Goal: Task Accomplishment & Management: Manage account settings

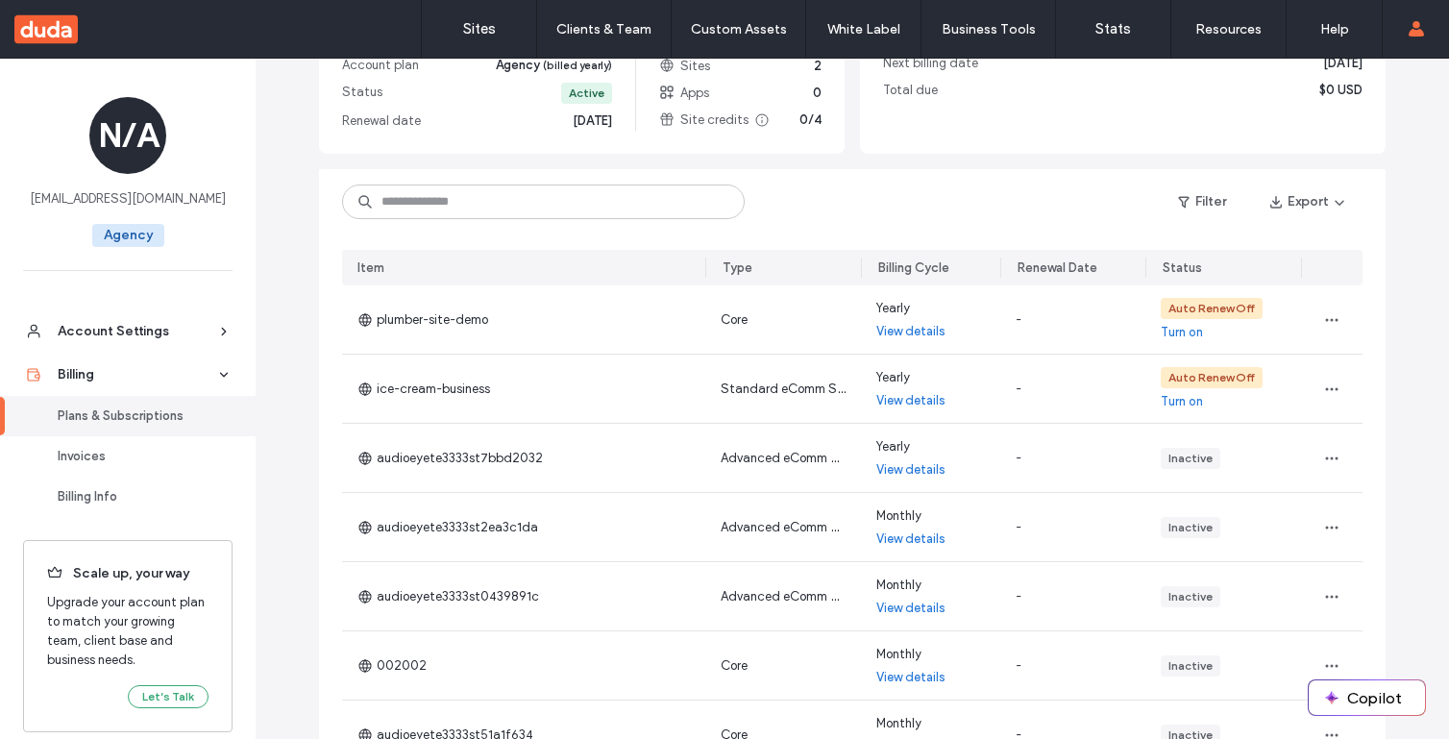
scroll to position [218, 0]
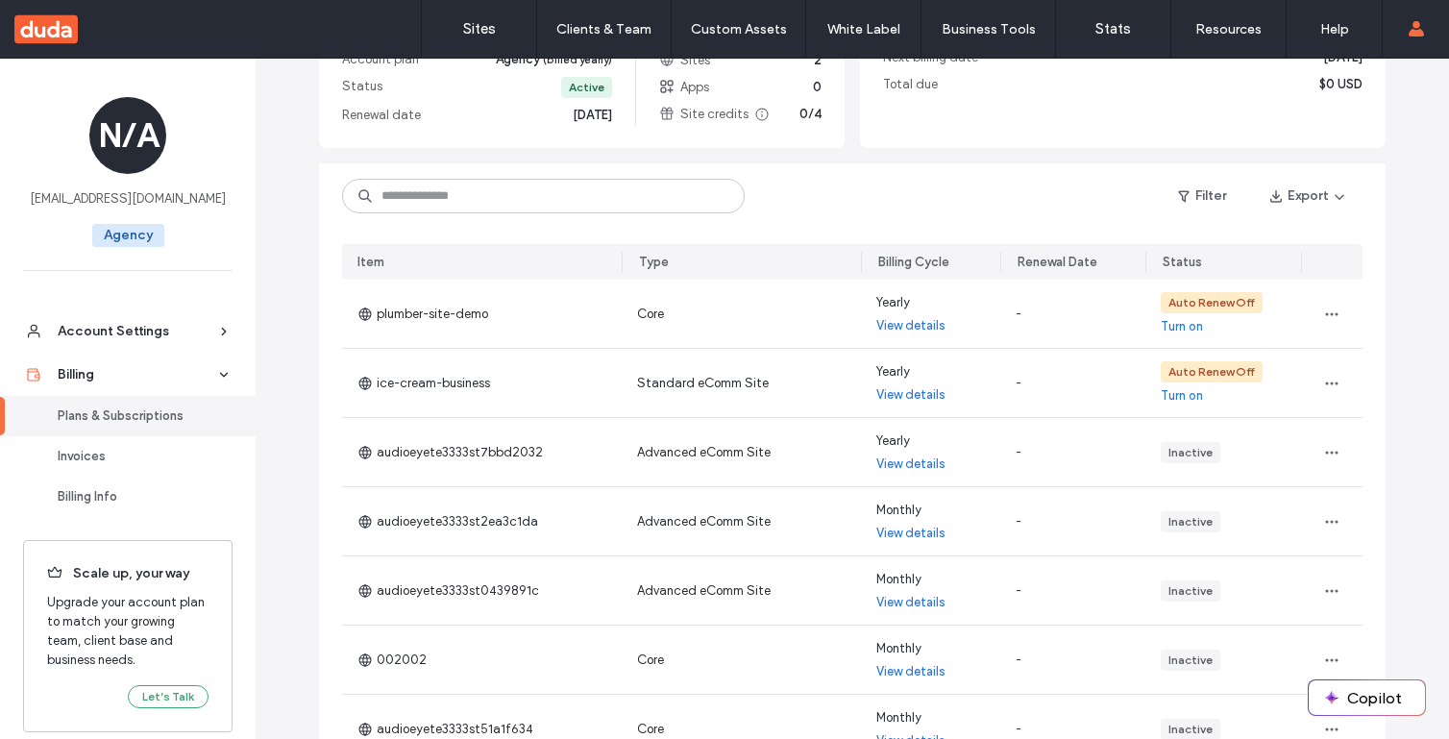
drag, startPoint x: 701, startPoint y: 258, endPoint x: 617, endPoint y: 263, distance: 83.7
click at [622, 263] on div at bounding box center [624, 262] width 4 height 36
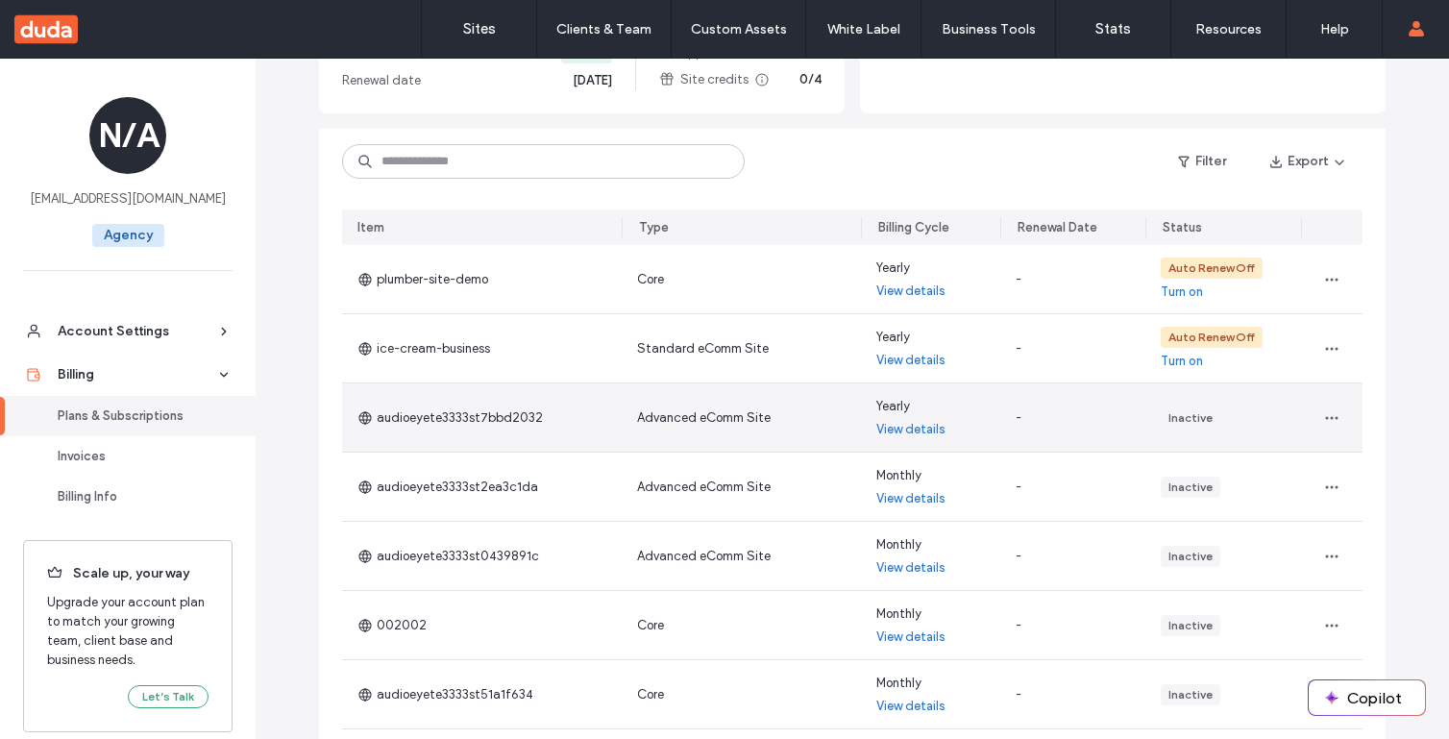
scroll to position [226, 0]
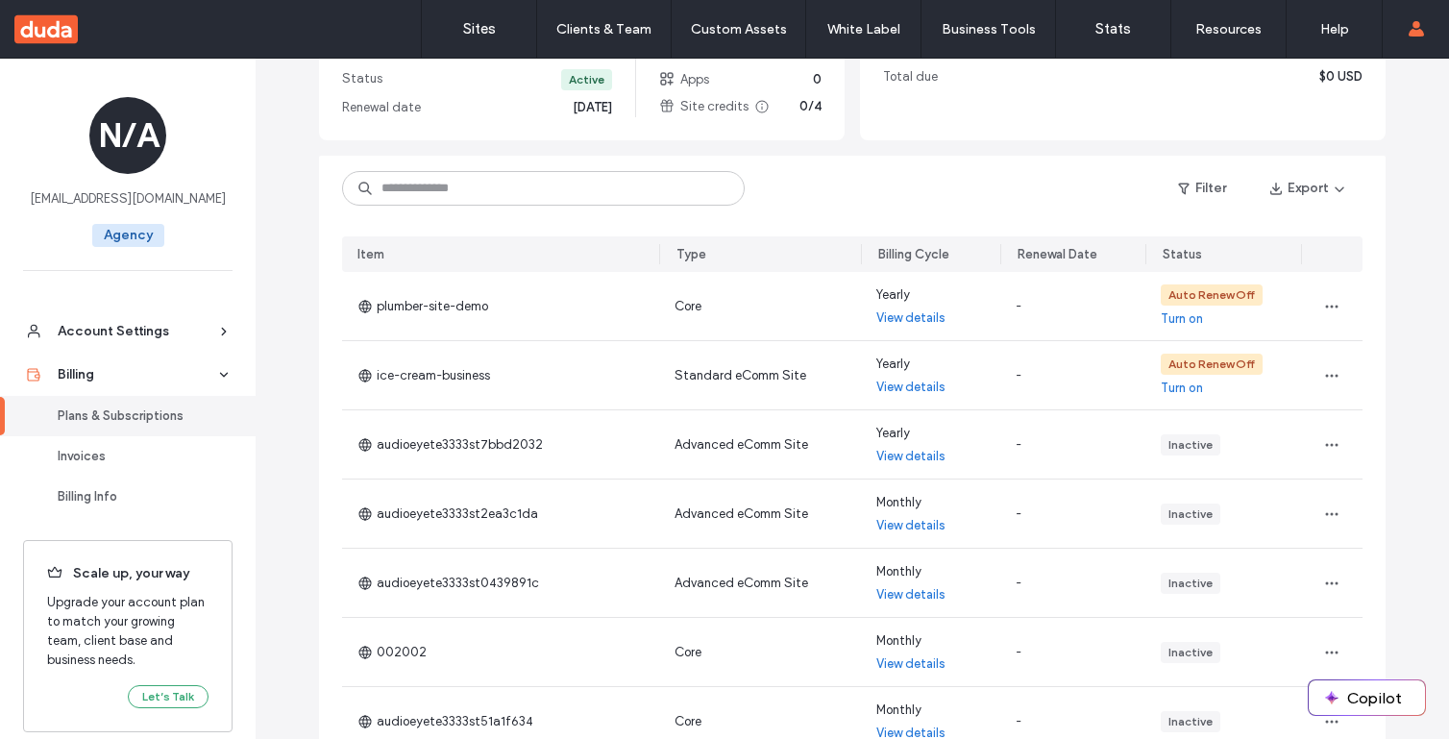
drag, startPoint x: 625, startPoint y: 252, endPoint x: 652, endPoint y: 264, distance: 30.5
click at [659, 264] on div at bounding box center [661, 254] width 4 height 36
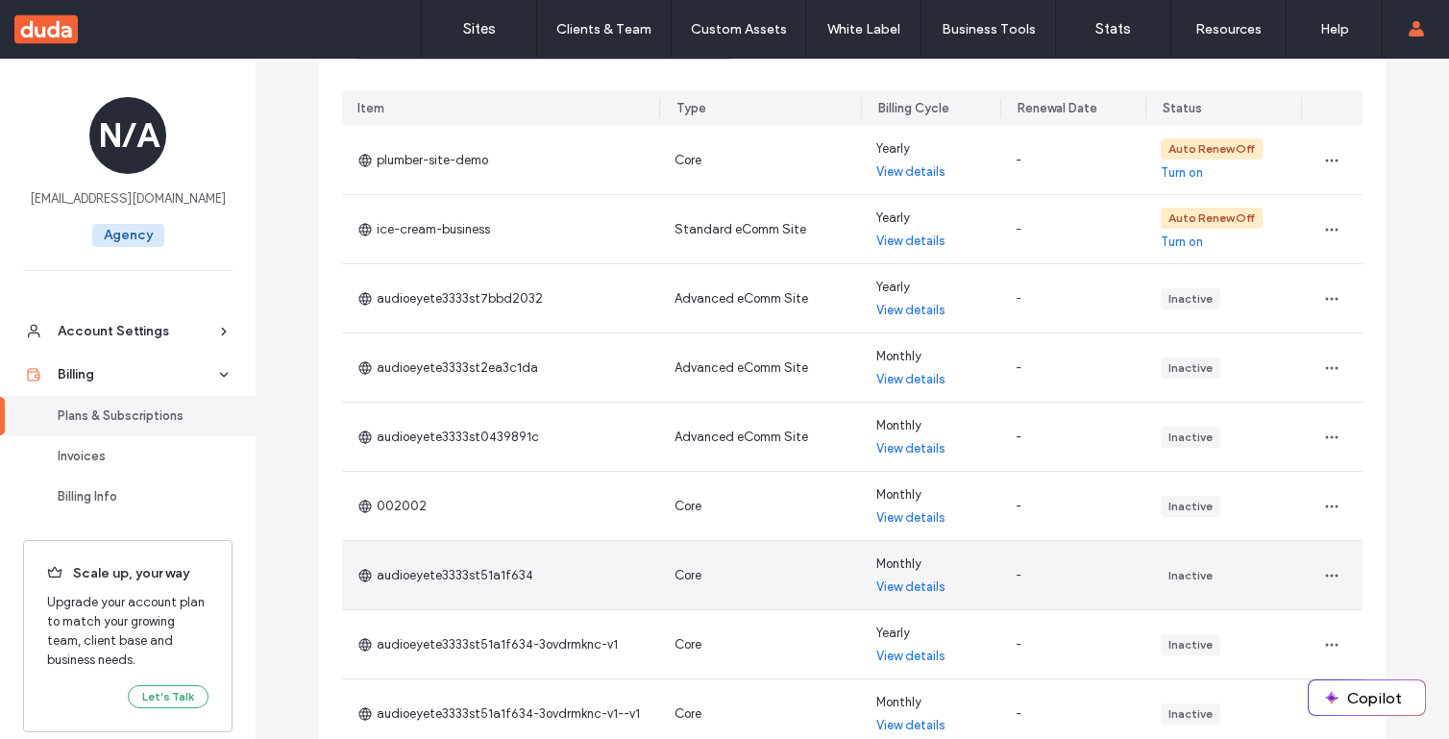
scroll to position [292, 0]
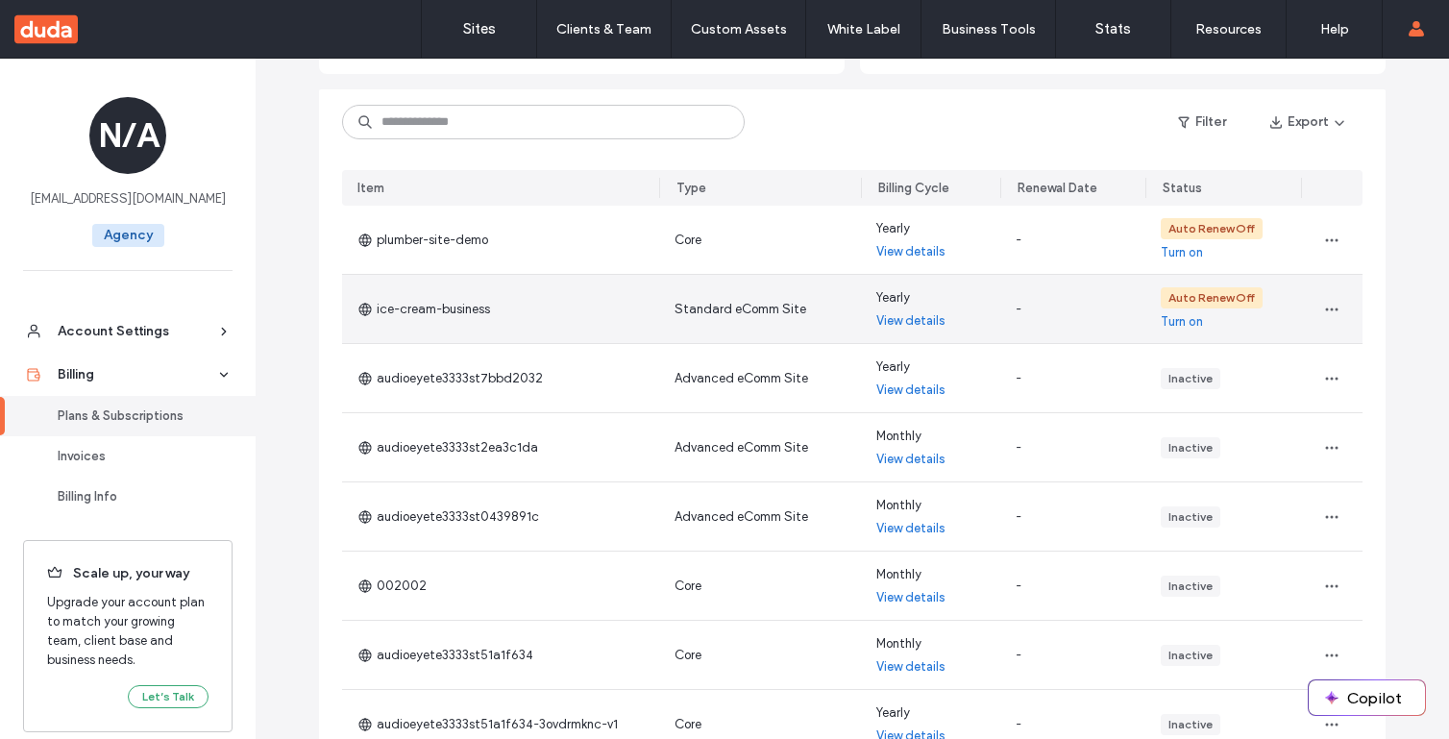
click at [890, 317] on link "View details" at bounding box center [910, 320] width 69 height 19
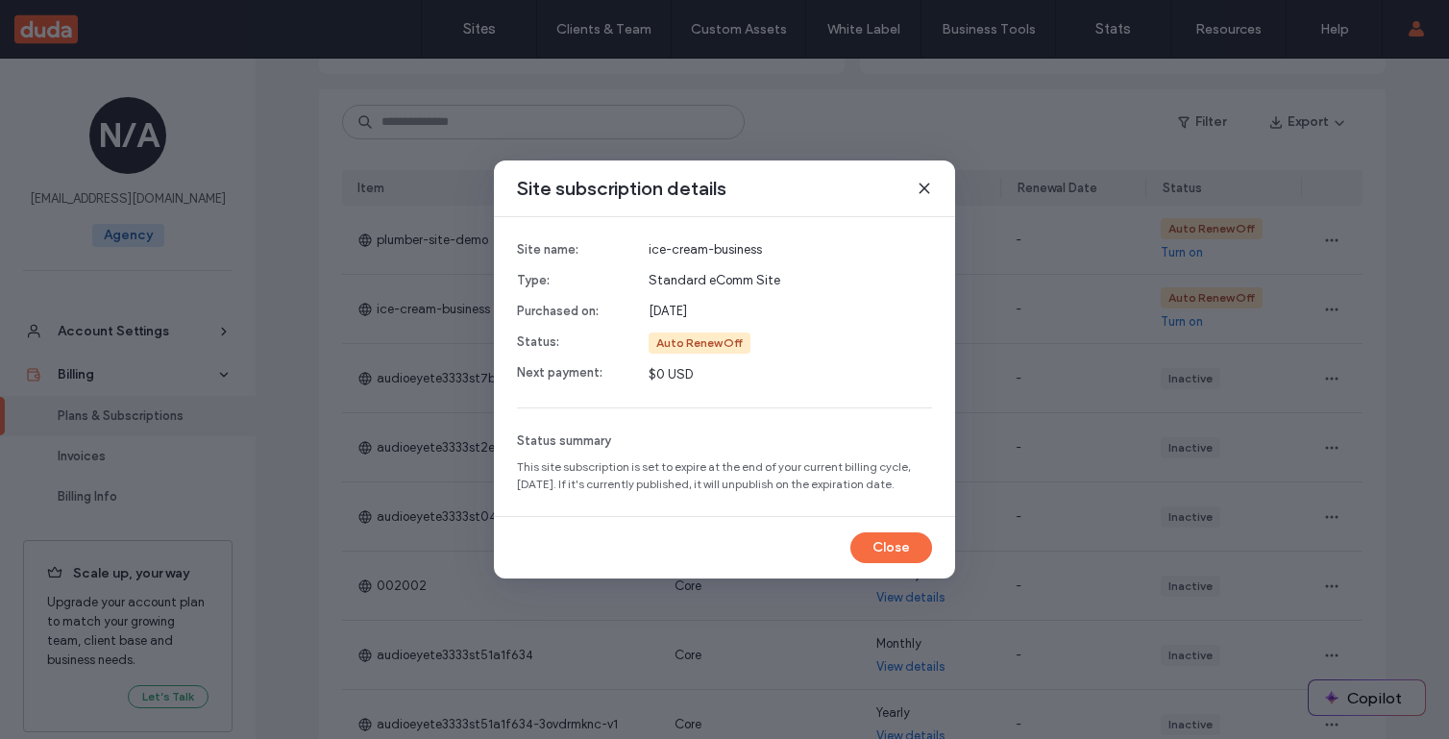
click at [924, 188] on use at bounding box center [924, 188] width 9 height 9
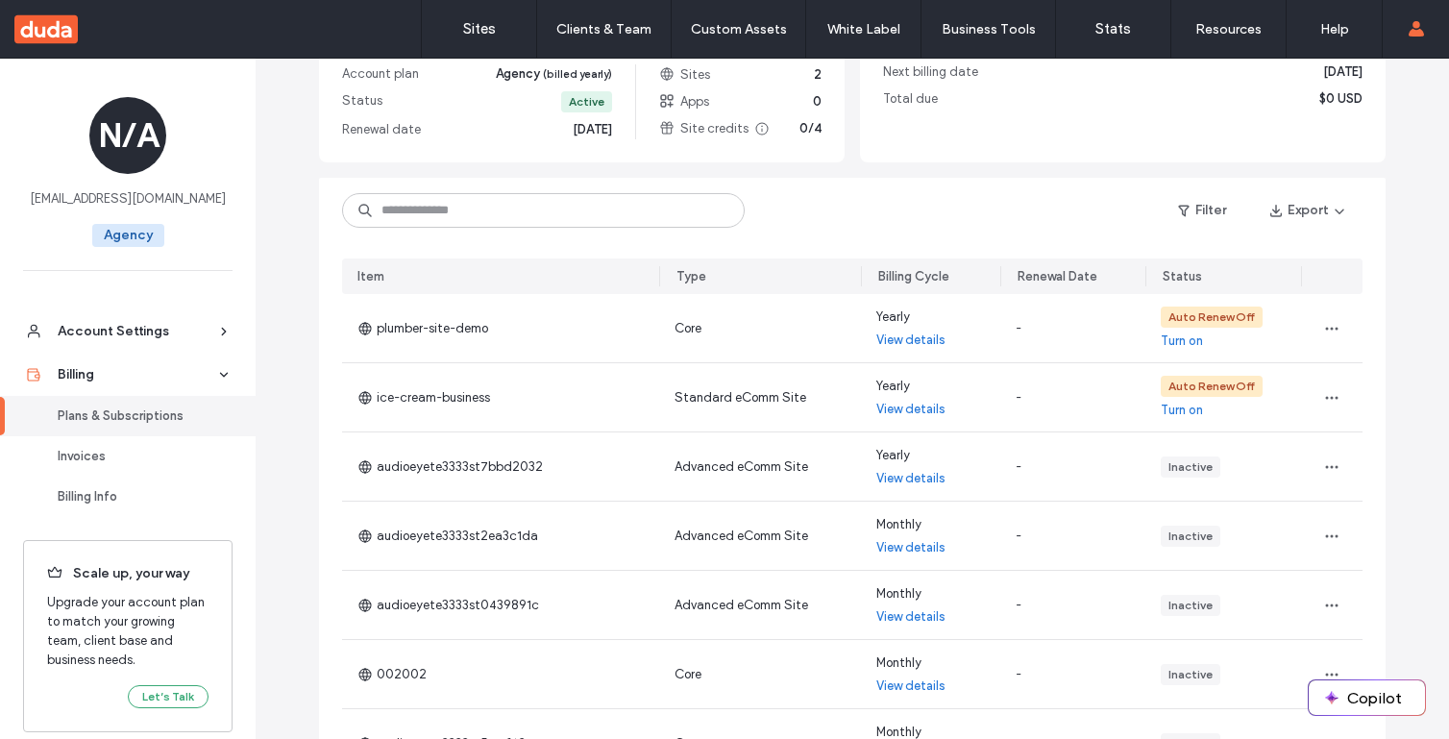
scroll to position [0, 0]
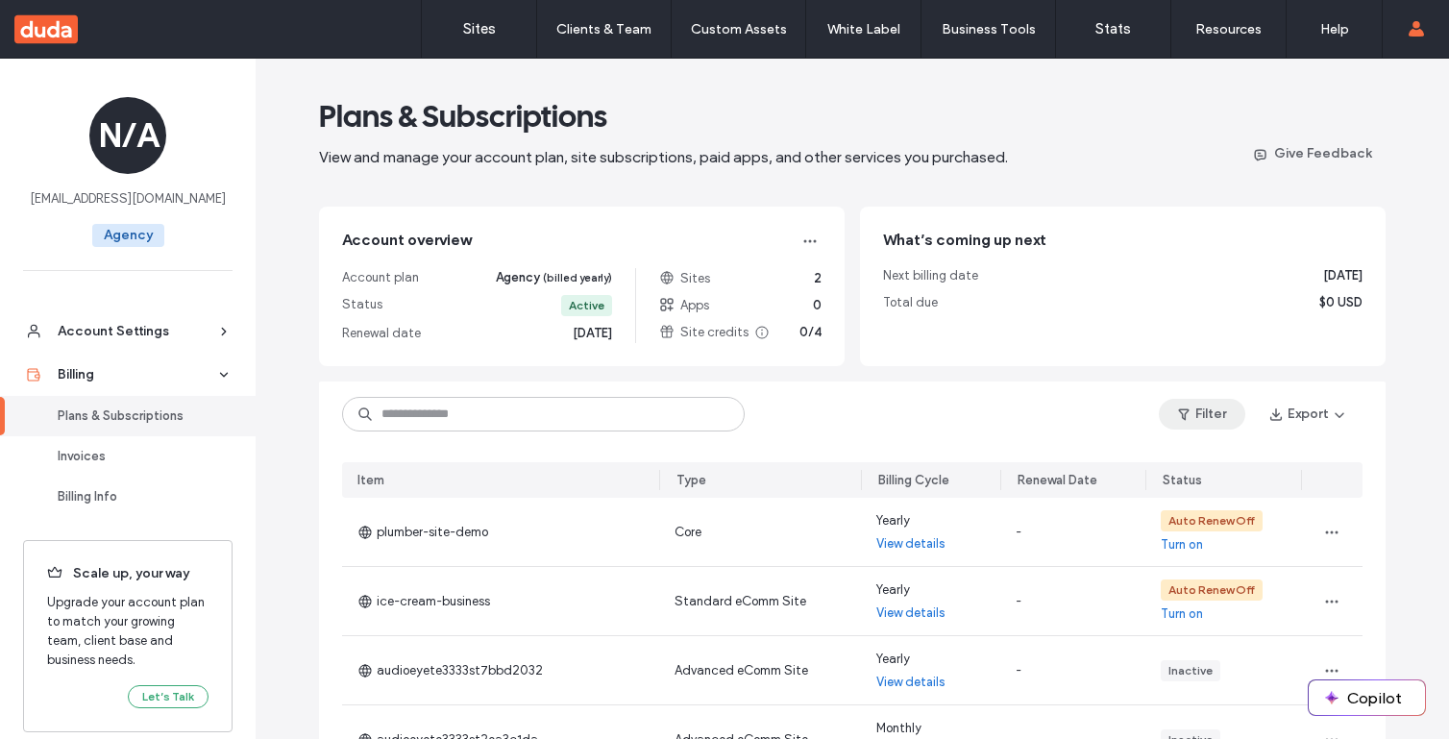
click at [1160, 407] on button "Filter" at bounding box center [1202, 414] width 86 height 31
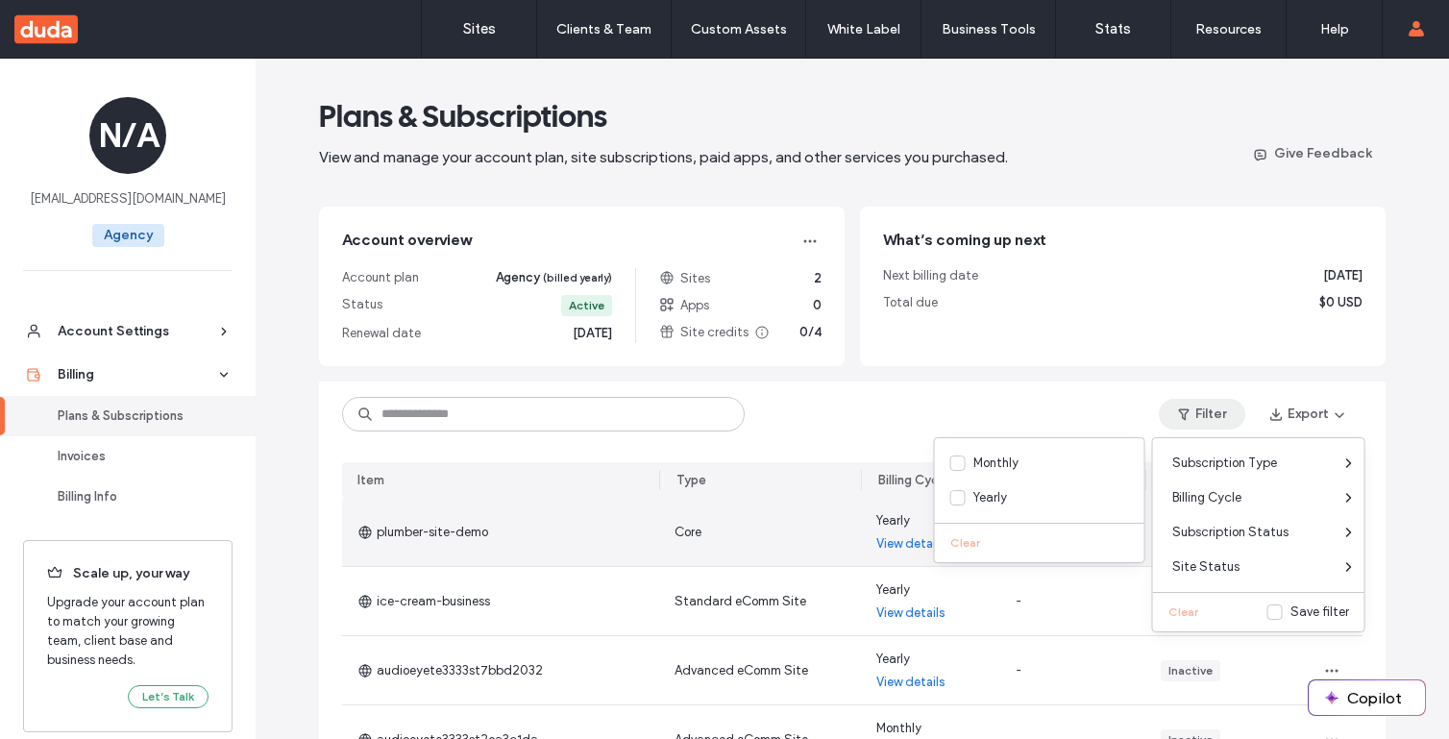
click at [861, 524] on div "Yearly View details" at bounding box center [930, 532] width 139 height 68
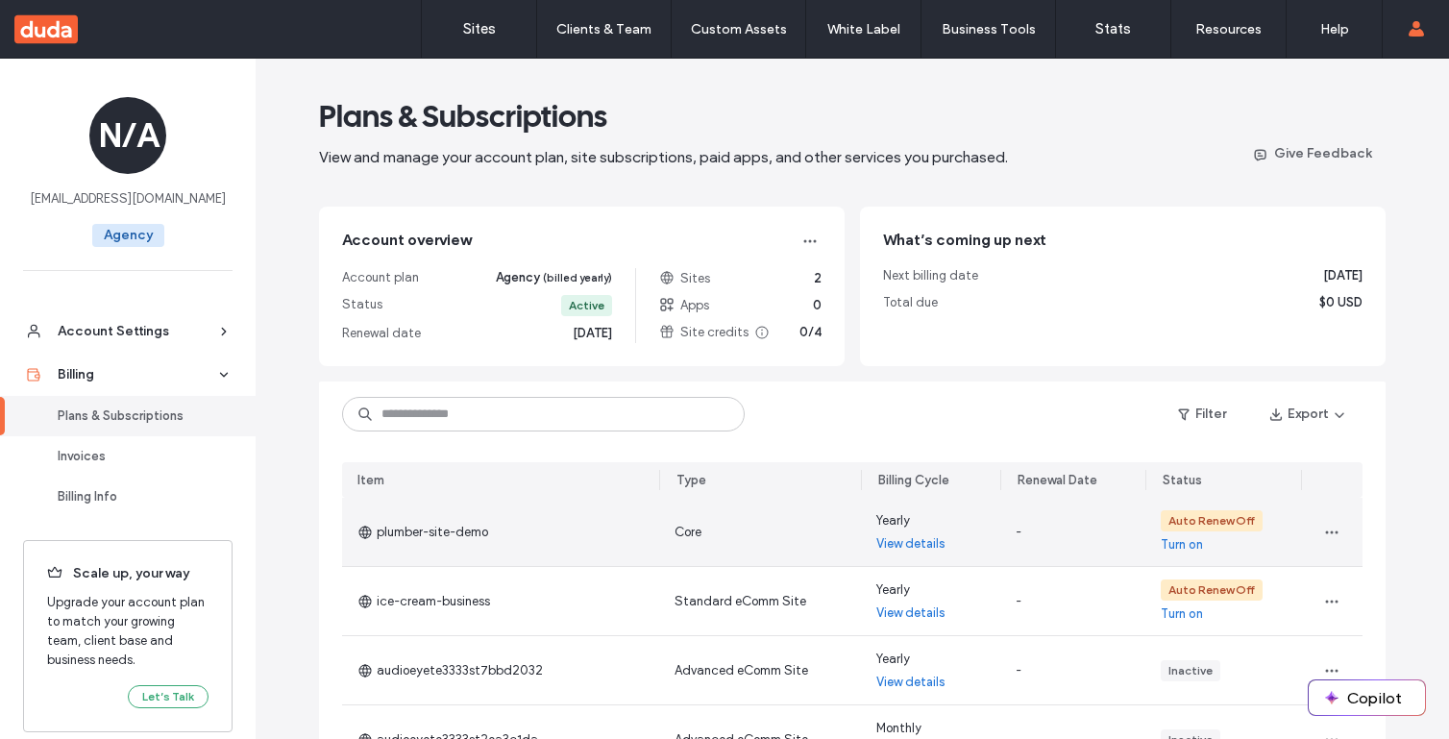
click at [1176, 547] on link "Turn on" at bounding box center [1182, 544] width 42 height 19
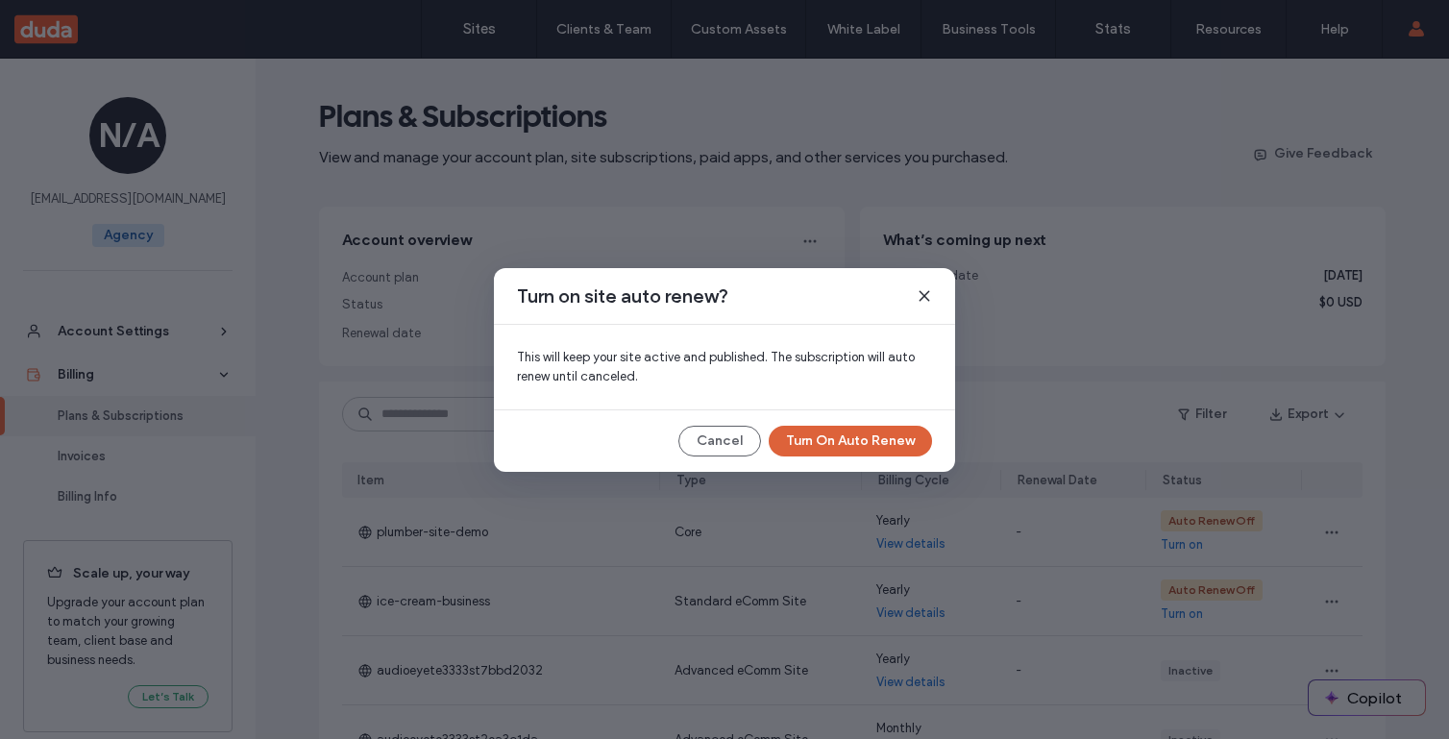
click at [854, 435] on button "Turn On Auto Renew" at bounding box center [850, 441] width 163 height 31
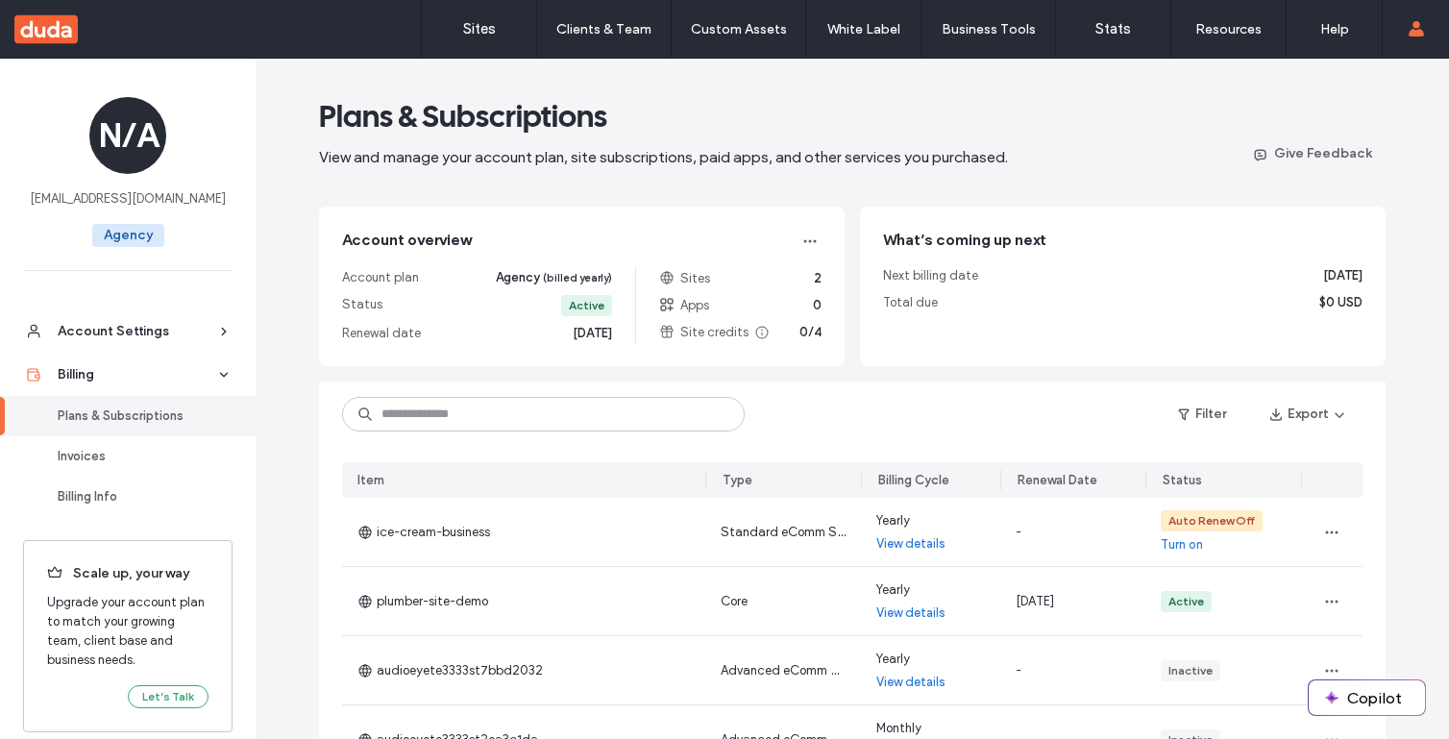
scroll to position [54, 0]
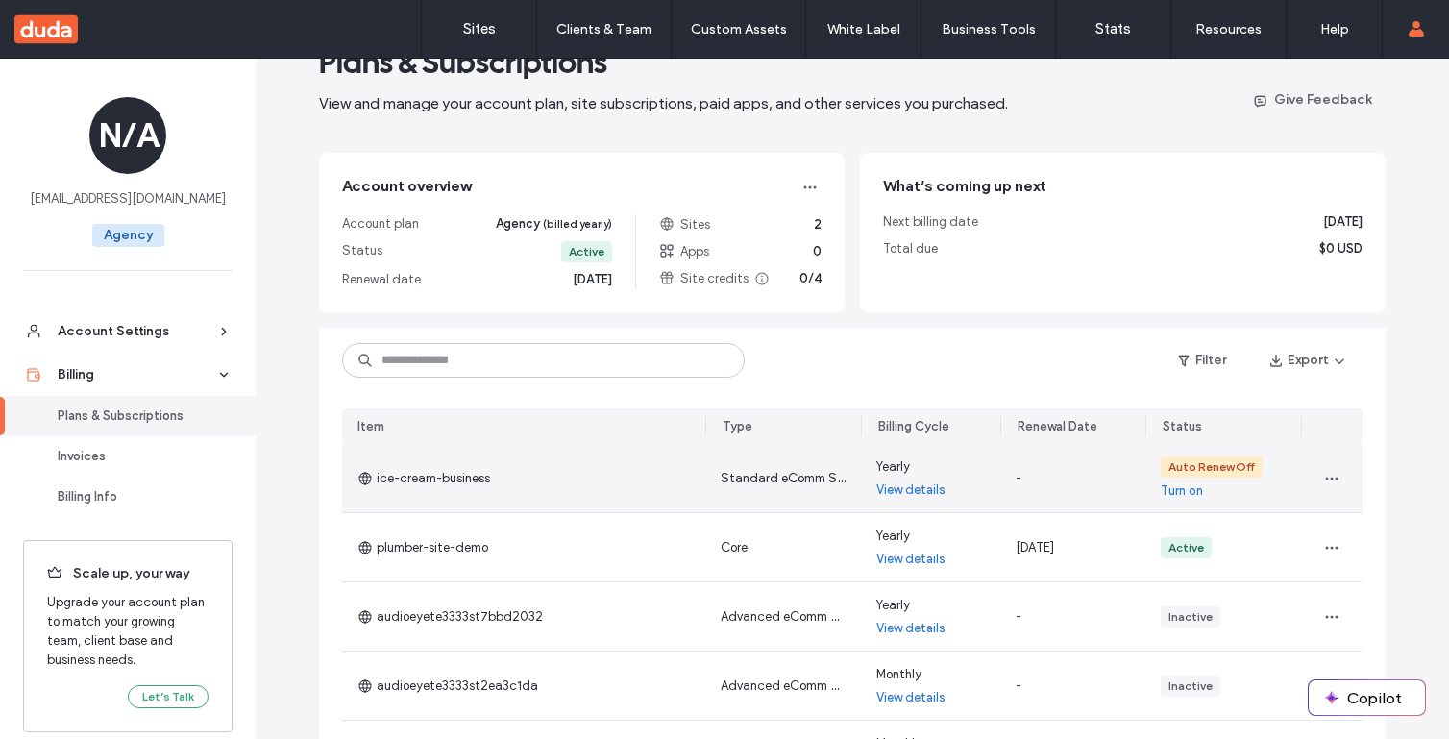
click at [1177, 491] on link "Turn on" at bounding box center [1182, 490] width 42 height 19
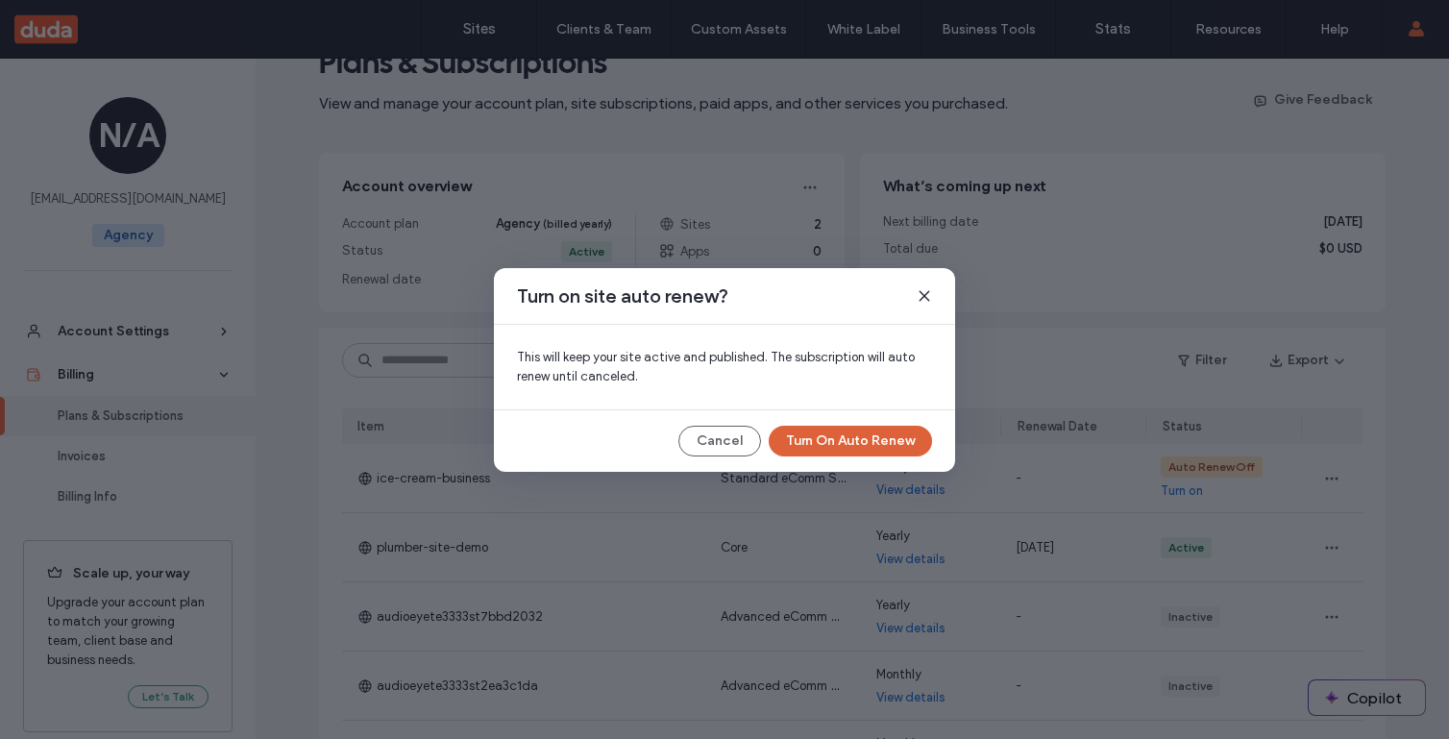
click at [819, 450] on button "Turn On Auto Renew" at bounding box center [850, 441] width 163 height 31
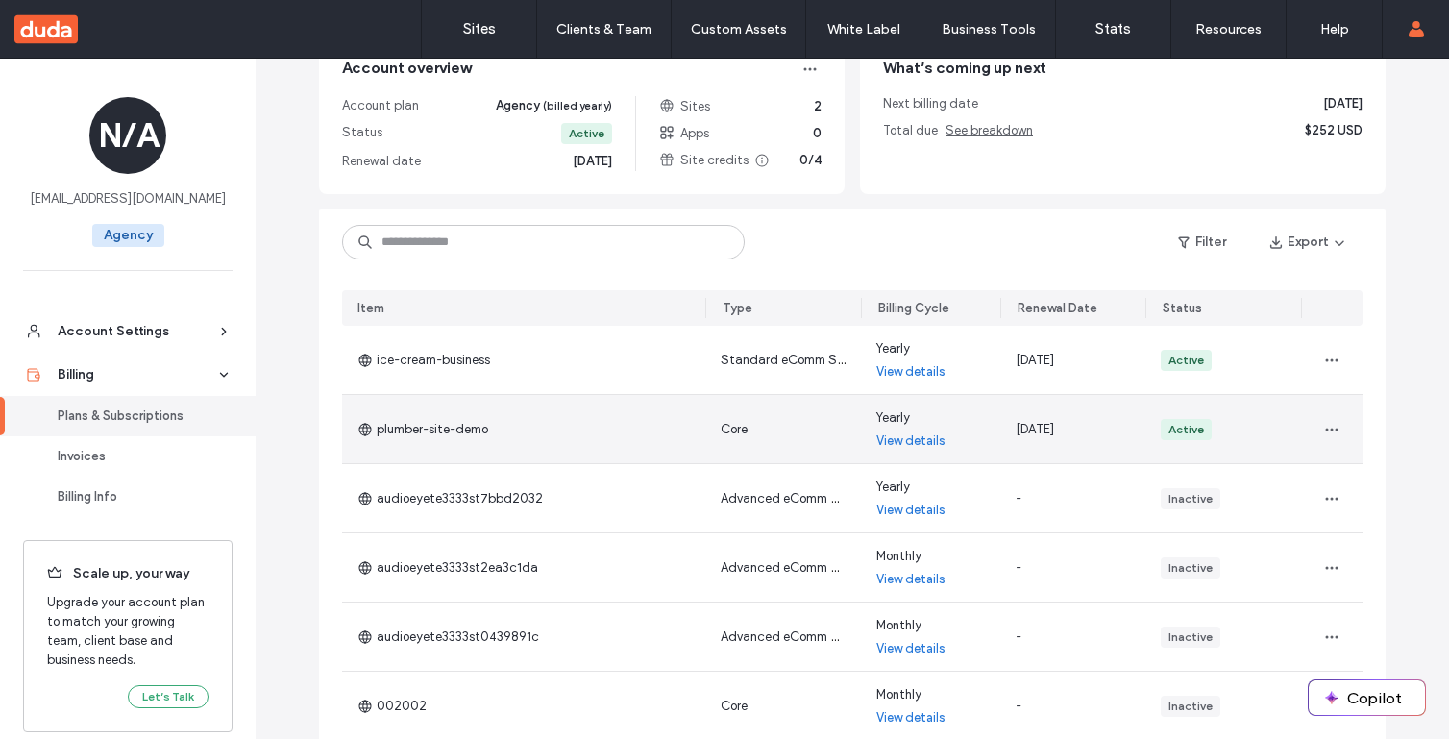
scroll to position [229, 0]
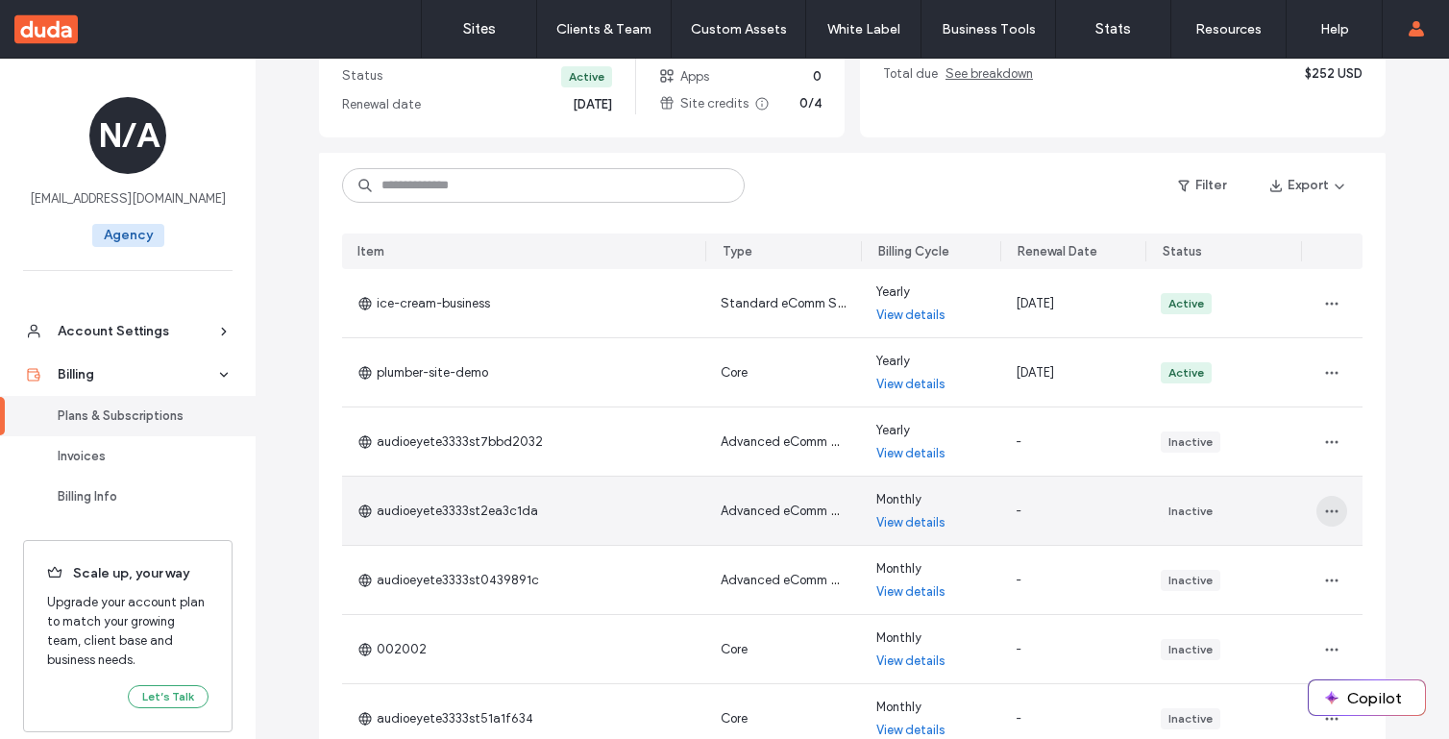
click at [1324, 512] on icon "button" at bounding box center [1331, 511] width 15 height 15
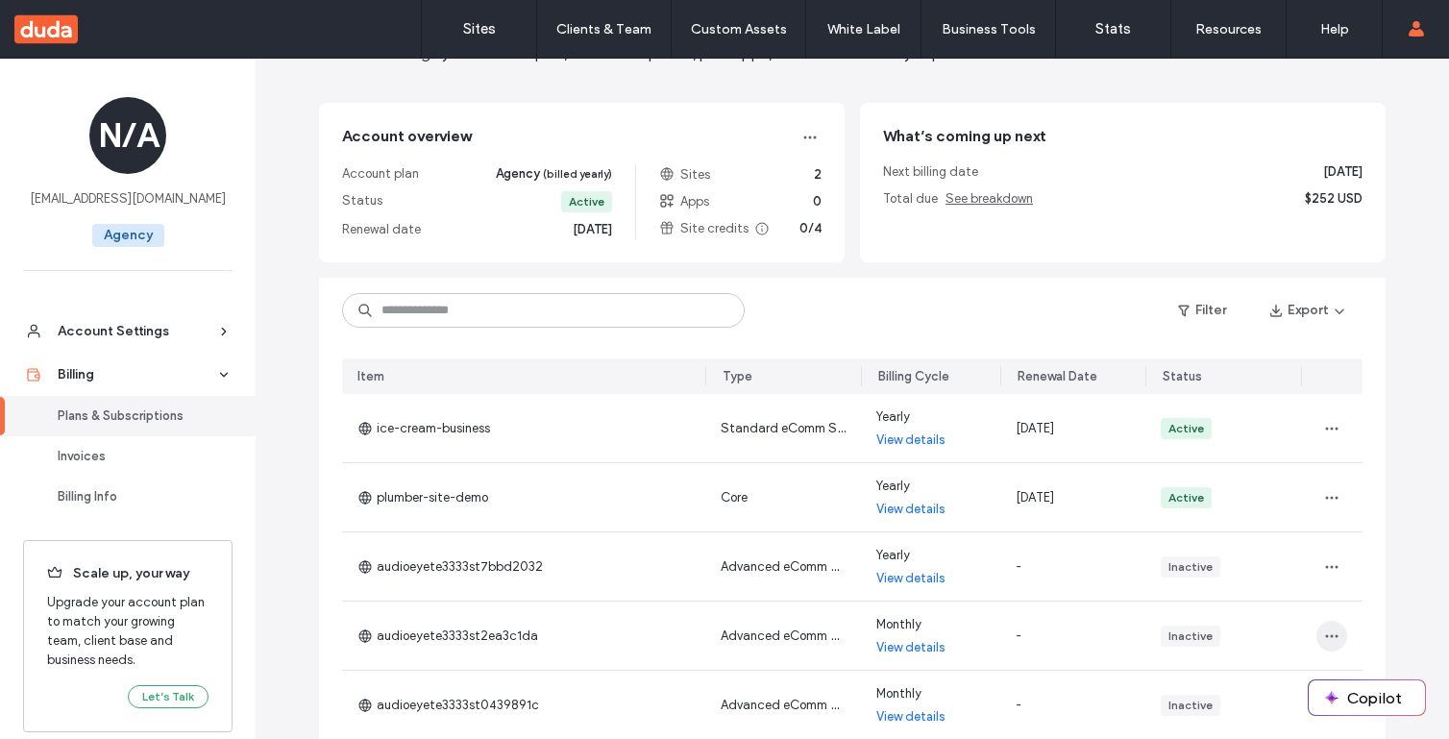
scroll to position [0, 0]
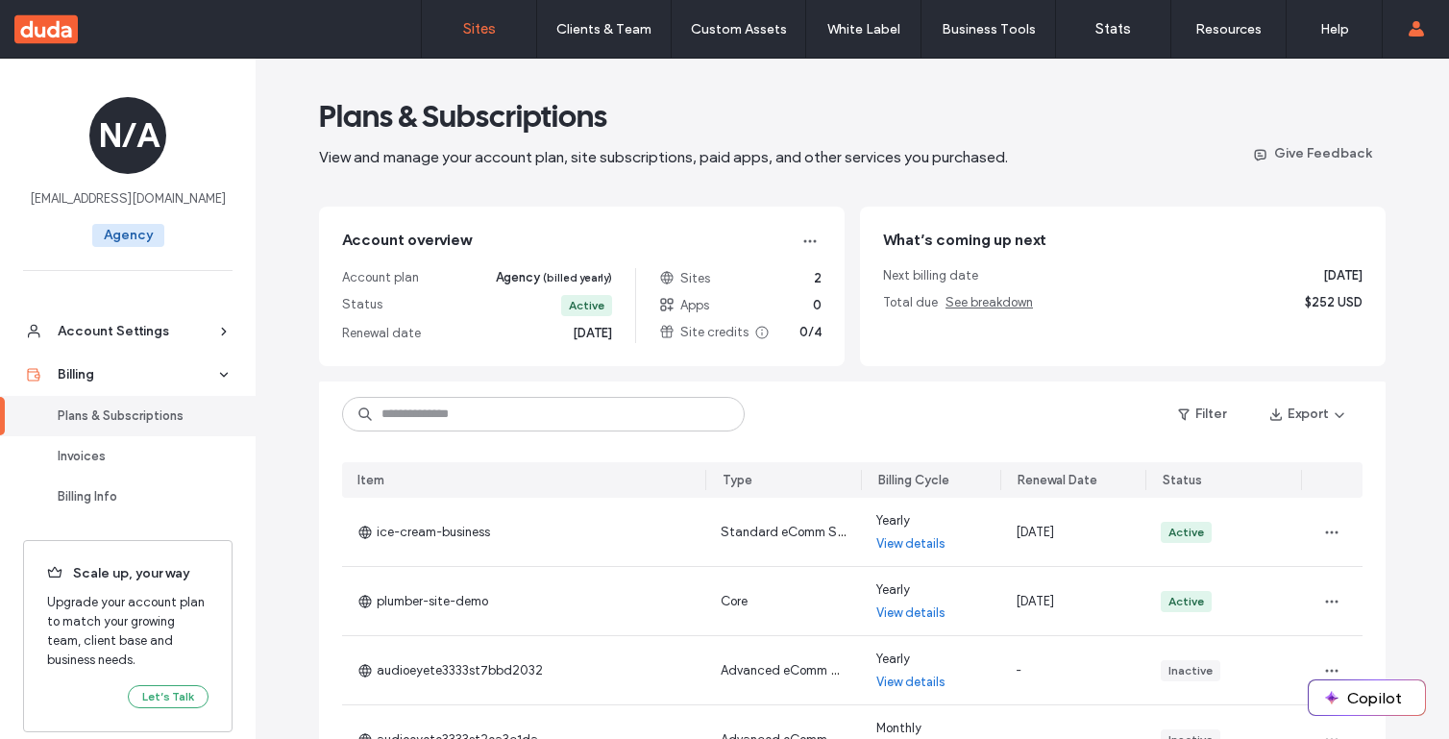
click at [496, 32] on link "Sites" at bounding box center [479, 29] width 114 height 58
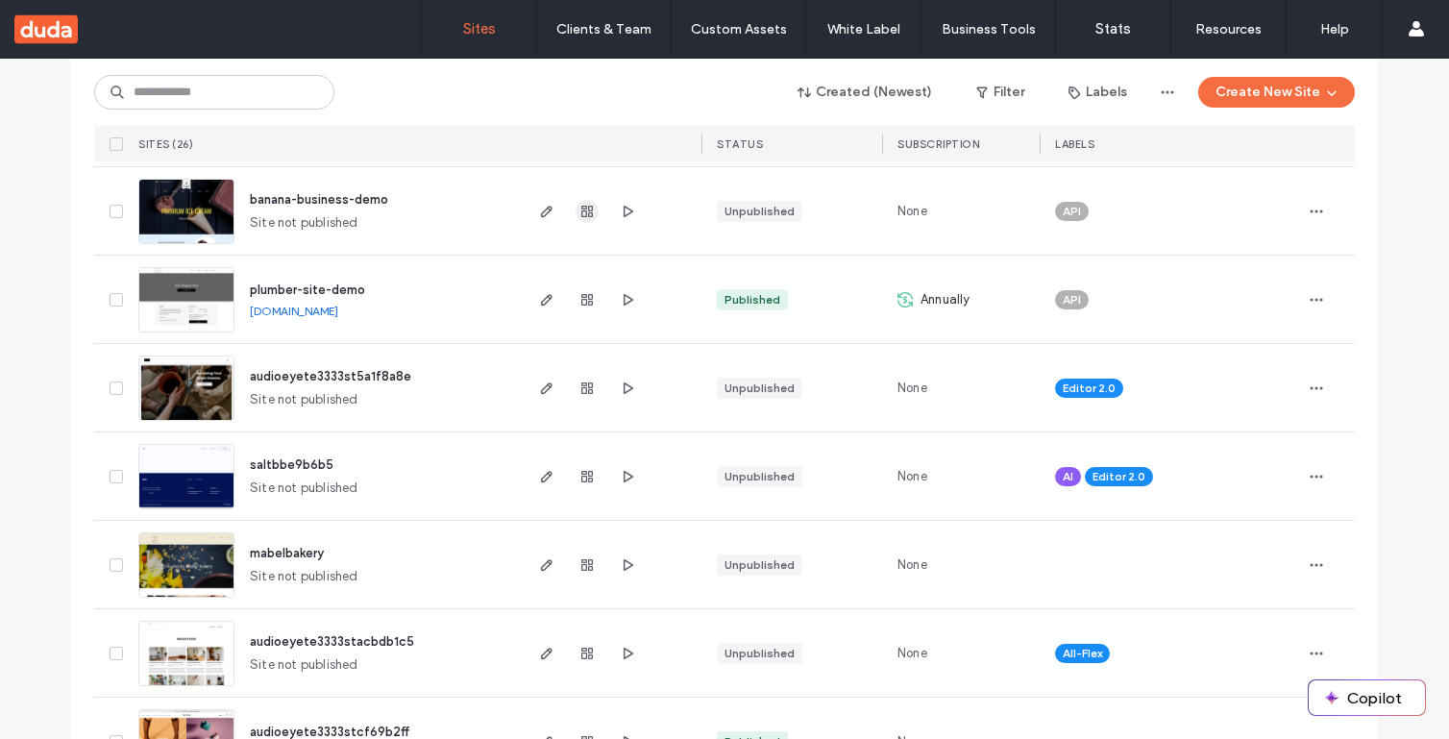
scroll to position [383, 0]
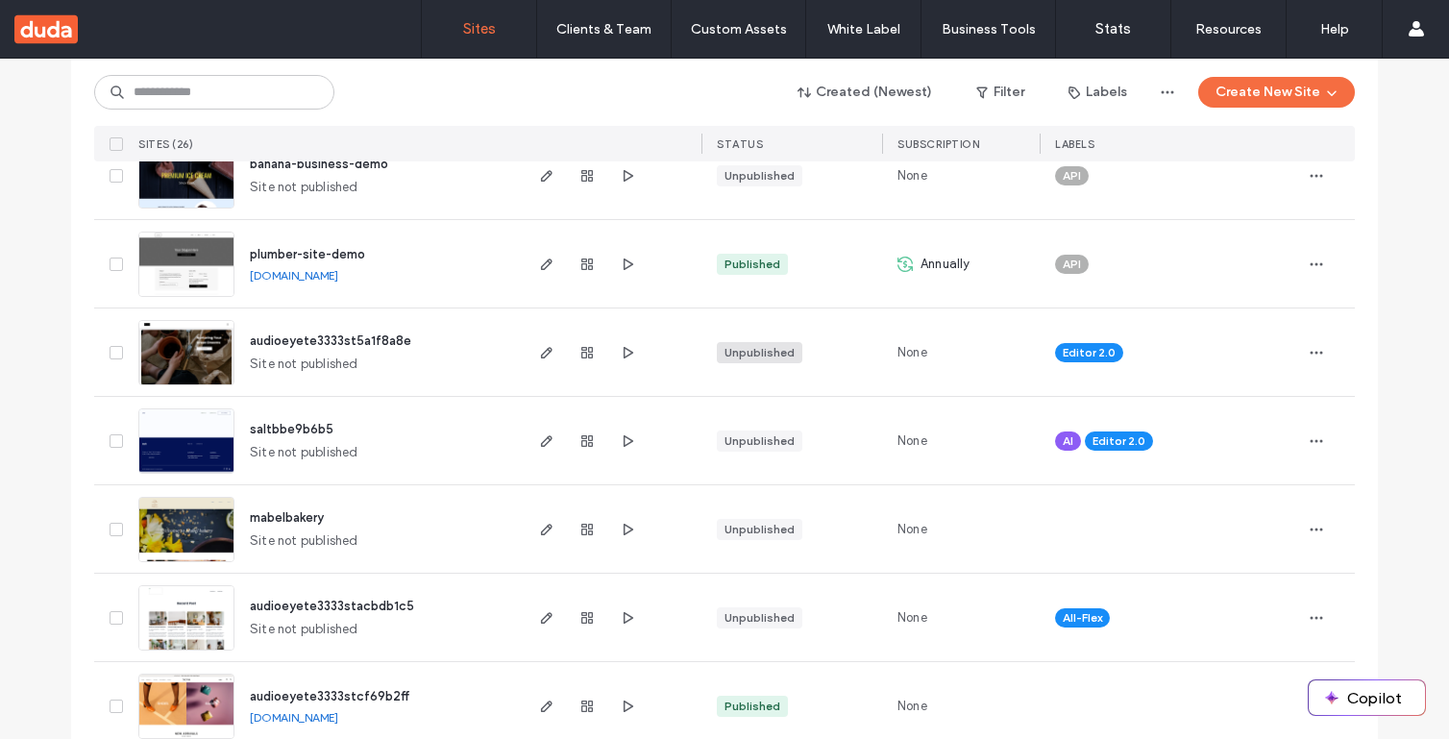
click at [763, 358] on div "Unpublished" at bounding box center [760, 352] width 70 height 17
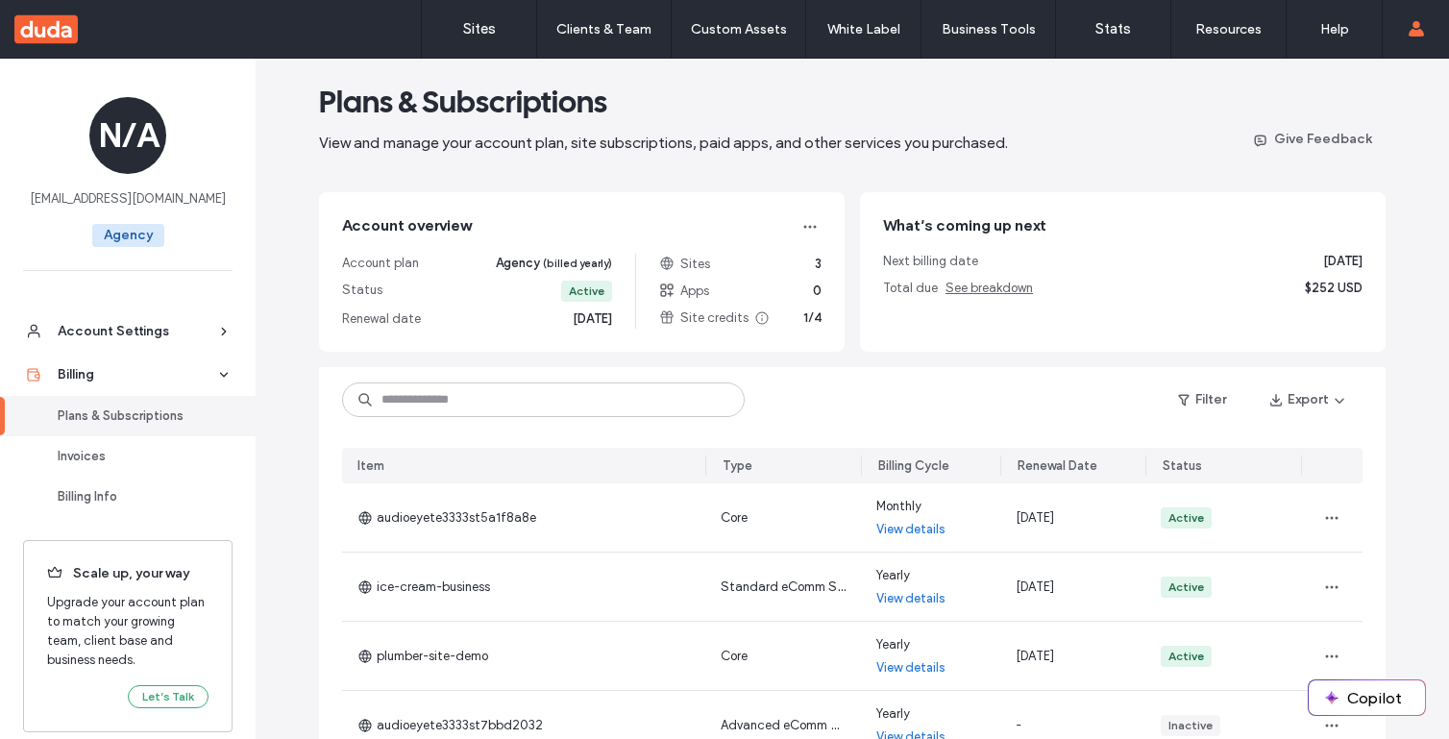
scroll to position [14, 0]
